Goal: Task Accomplishment & Management: Manage account settings

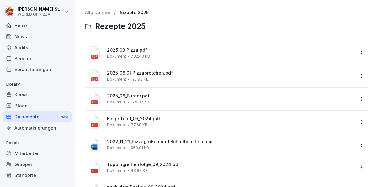
click at [37, 28] on div "Home" at bounding box center [37, 25] width 68 height 11
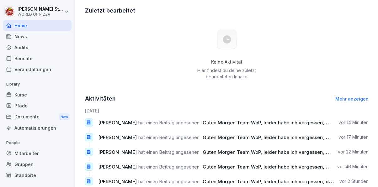
scroll to position [255, 0]
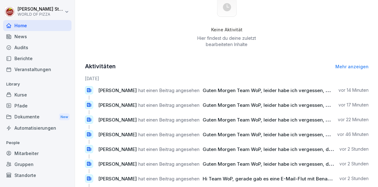
click at [36, 156] on div "Mitarbeiter" at bounding box center [37, 153] width 68 height 11
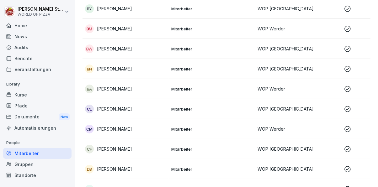
scroll to position [6, 0]
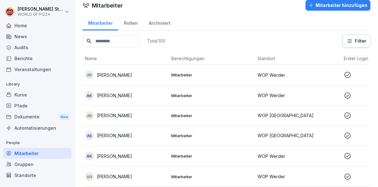
click at [33, 177] on div "Standorte" at bounding box center [37, 175] width 68 height 11
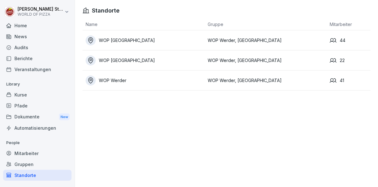
click at [44, 60] on div "Berichte" at bounding box center [37, 58] width 68 height 11
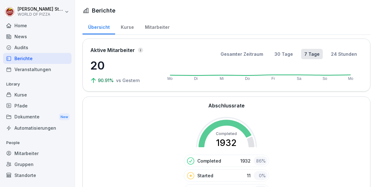
click at [43, 46] on div "Audits" at bounding box center [37, 47] width 68 height 11
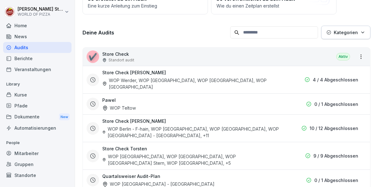
scroll to position [86, 0]
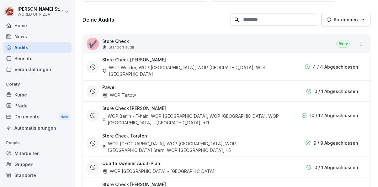
click at [285, 67] on div "Store Check [PERSON_NAME] WOP Werder, WOP [GEOGRAPHIC_DATA], WOP [GEOGRAPHIC_DA…" at bounding box center [226, 66] width 279 height 21
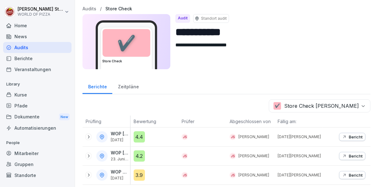
click at [132, 89] on div "Zeitpläne" at bounding box center [128, 86] width 32 height 16
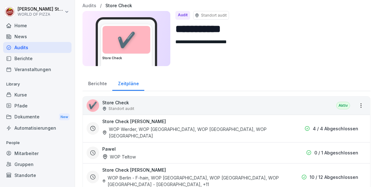
scroll to position [2, 0]
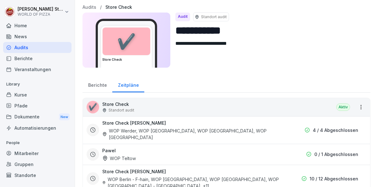
click at [95, 83] on div "Berichte" at bounding box center [98, 85] width 30 height 16
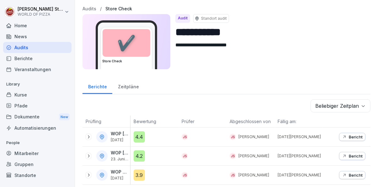
click at [88, 138] on icon at bounding box center [88, 137] width 5 height 5
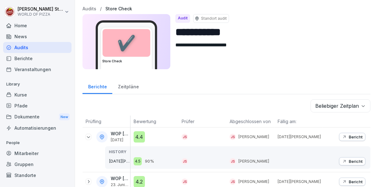
click at [88, 137] on icon at bounding box center [88, 137] width 5 height 5
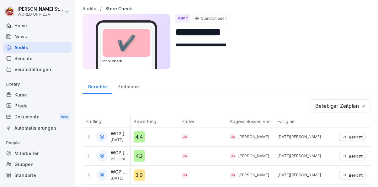
click at [115, 137] on div "WOP [GEOGRAPHIC_DATA] [DATE]" at bounding box center [120, 136] width 19 height 11
click at [104, 135] on icon at bounding box center [102, 137] width 6 height 6
click at [99, 140] on div at bounding box center [101, 136] width 11 height 11
click at [354, 157] on p "Bericht" at bounding box center [356, 156] width 14 height 5
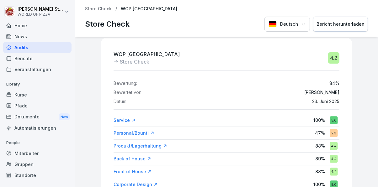
scroll to position [7, 0]
click at [346, 24] on div "Bericht herunterladen" at bounding box center [341, 24] width 48 height 7
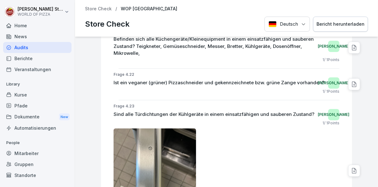
scroll to position [4299, 0]
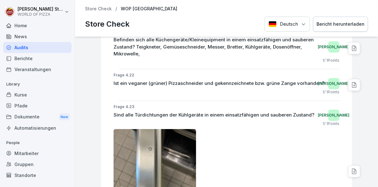
click at [45, 118] on div "Dokumente New" at bounding box center [37, 117] width 68 height 12
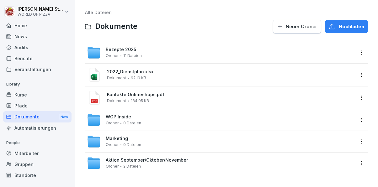
click at [172, 121] on div "WOP Inside Ordner 0 Dateien" at bounding box center [221, 120] width 268 height 14
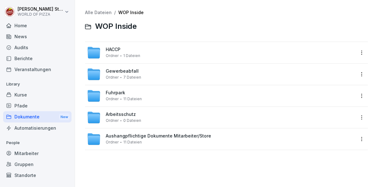
click at [166, 141] on div "Aushangpflichtige Dokumente Mitarbeiter/Store Ordner 11 Dateien" at bounding box center [158, 139] width 105 height 11
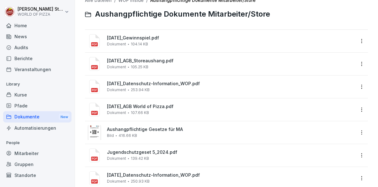
scroll to position [12, 0]
click at [188, 132] on span "Aushangpflichtige Gesetze für MA" at bounding box center [231, 129] width 248 height 5
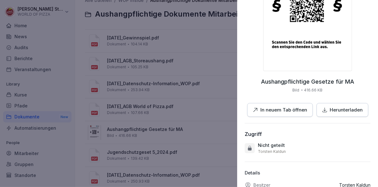
scroll to position [126, 0]
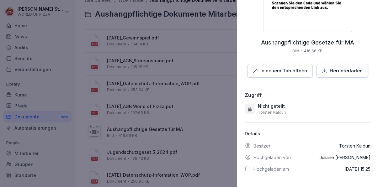
click at [352, 70] on p "Herunterladen" at bounding box center [346, 70] width 33 height 7
click at [204, 99] on div at bounding box center [189, 93] width 378 height 187
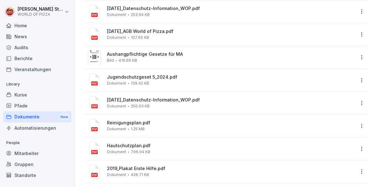
scroll to position [90, 0]
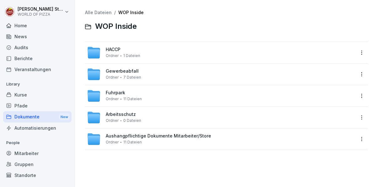
click at [147, 50] on div "HACCP Ordner 1 Dateien" at bounding box center [221, 53] width 268 height 14
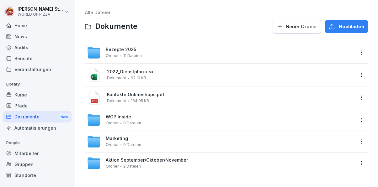
click at [208, 58] on div "Rezepte 2025 Ordner 11 Dateien" at bounding box center [221, 53] width 268 height 14
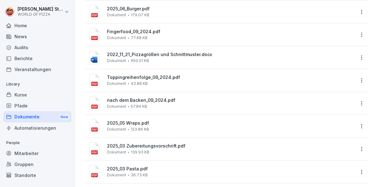
scroll to position [90, 0]
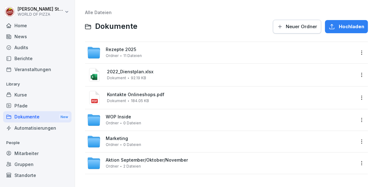
click at [178, 122] on div "WOP Inside Ordner 0 Dateien" at bounding box center [221, 120] width 268 height 14
click at [157, 147] on div "Marketing Ordner 0 Dateien" at bounding box center [221, 142] width 268 height 14
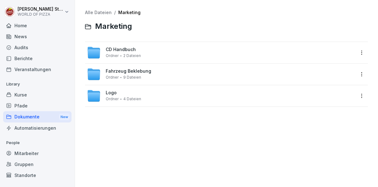
click at [169, 97] on div "Logo Ordner 4 Dateien" at bounding box center [221, 96] width 268 height 14
click at [165, 75] on div "Fahrzeug Beklebung Ordner 9 Dateien" at bounding box center [221, 74] width 268 height 14
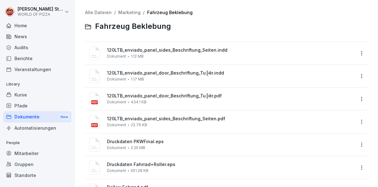
scroll to position [44, 0]
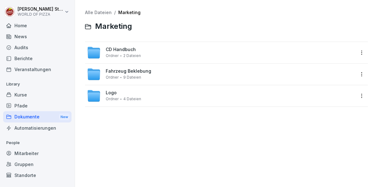
click at [171, 51] on div "CD Handbuch Ordner 2 Dateien" at bounding box center [221, 53] width 268 height 14
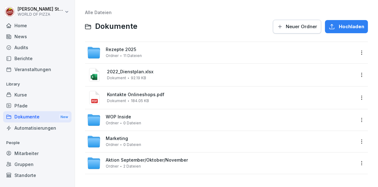
click at [220, 164] on div "Aktion September/Oktober/November Ordner 2 Dateien" at bounding box center [221, 164] width 268 height 14
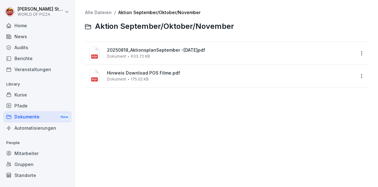
click at [195, 75] on span "Hinweis Download POS Filme.pdf" at bounding box center [231, 73] width 248 height 5
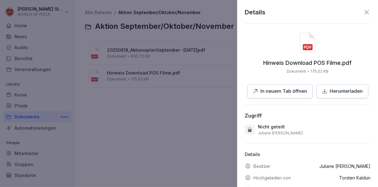
click at [349, 93] on p "Herunterladen" at bounding box center [346, 91] width 33 height 7
click at [183, 141] on div at bounding box center [189, 93] width 378 height 187
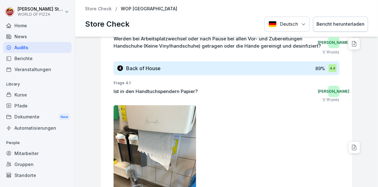
scroll to position [2842, 0]
click at [31, 111] on div "Pfade" at bounding box center [37, 105] width 68 height 11
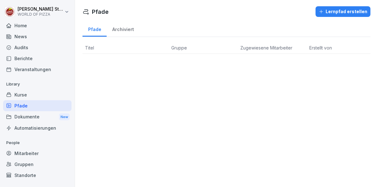
click at [35, 116] on div "Dokumente New" at bounding box center [37, 117] width 68 height 12
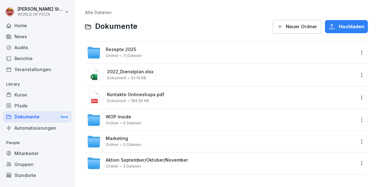
click at [202, 47] on div "Rezepte 2025 Ordner 11 Dateien" at bounding box center [221, 53] width 268 height 14
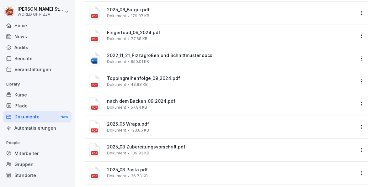
scroll to position [90, 0]
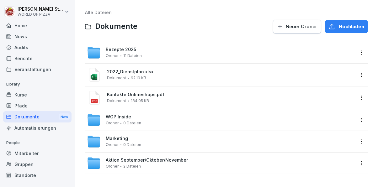
click at [33, 120] on div "Dokumente New" at bounding box center [37, 117] width 68 height 12
click at [53, 130] on div "Automatisierungen" at bounding box center [37, 128] width 68 height 11
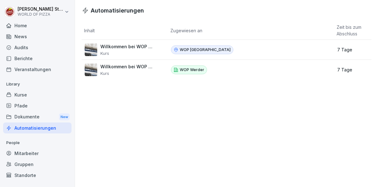
click at [43, 39] on div "News" at bounding box center [37, 36] width 68 height 11
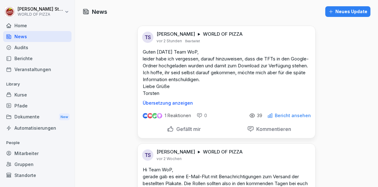
click at [34, 49] on div "Audits" at bounding box center [37, 47] width 68 height 11
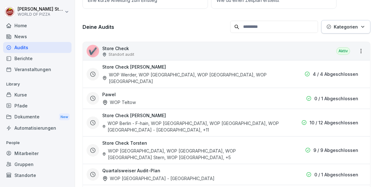
scroll to position [86, 0]
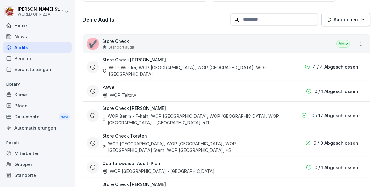
click at [164, 67] on div "WOP Werder, WOP [GEOGRAPHIC_DATA], WOP [GEOGRAPHIC_DATA], WOP [GEOGRAPHIC_DATA]" at bounding box center [191, 70] width 178 height 13
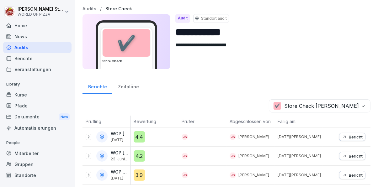
click at [47, 153] on div "Mitarbeiter" at bounding box center [37, 153] width 68 height 11
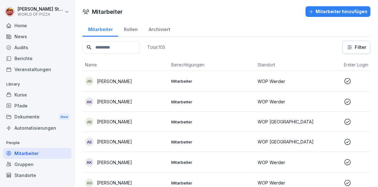
click at [137, 50] on input at bounding box center [111, 47] width 57 height 12
type input "*"
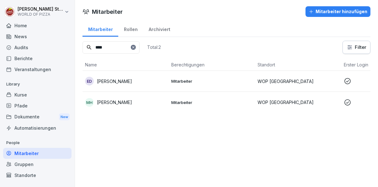
type input "****"
click at [163, 77] on div "[PERSON_NAME]" at bounding box center [125, 81] width 81 height 9
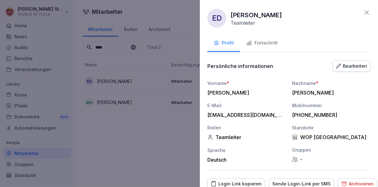
click at [268, 45] on div "Fortschritt" at bounding box center [261, 43] width 31 height 7
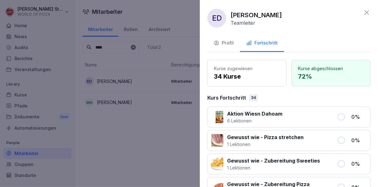
click at [157, 159] on div at bounding box center [189, 93] width 378 height 187
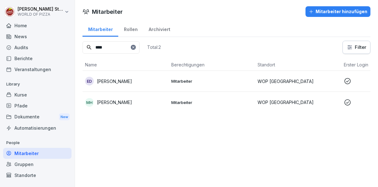
click at [35, 29] on div "Home" at bounding box center [37, 25] width 68 height 11
